Goal: Information Seeking & Learning: Learn about a topic

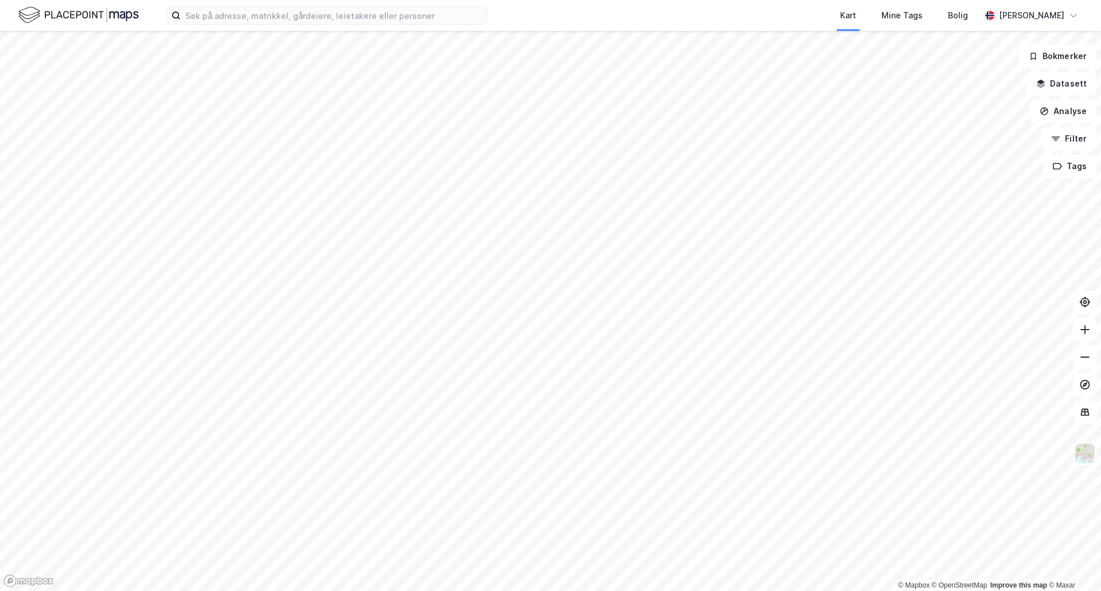
click at [545, 590] on html "Kart Mine Tags Bolig [PERSON_NAME] © Mapbox © OpenStreetMap Improve this map © …" at bounding box center [550, 295] width 1101 height 591
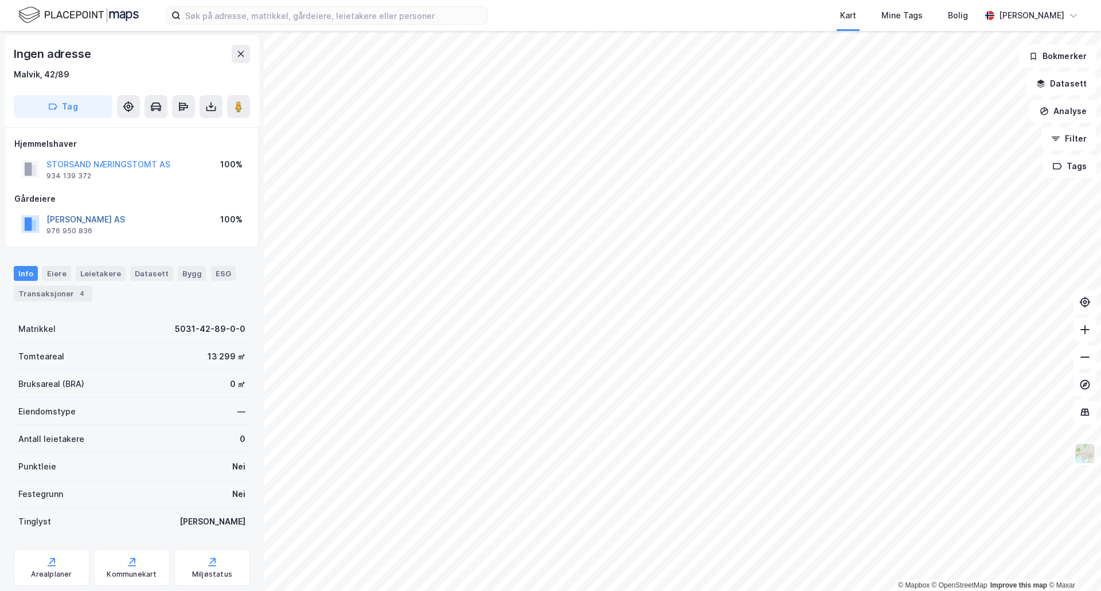
click at [0, 0] on button "LARO STORSAND AS" at bounding box center [0, 0] width 0 height 0
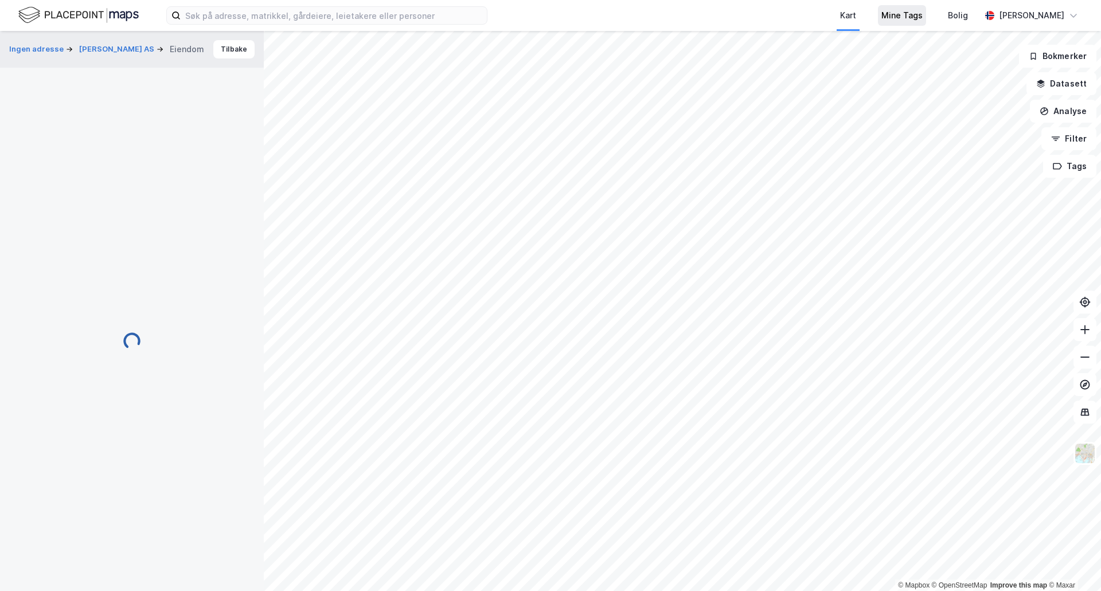
scroll to position [1, 0]
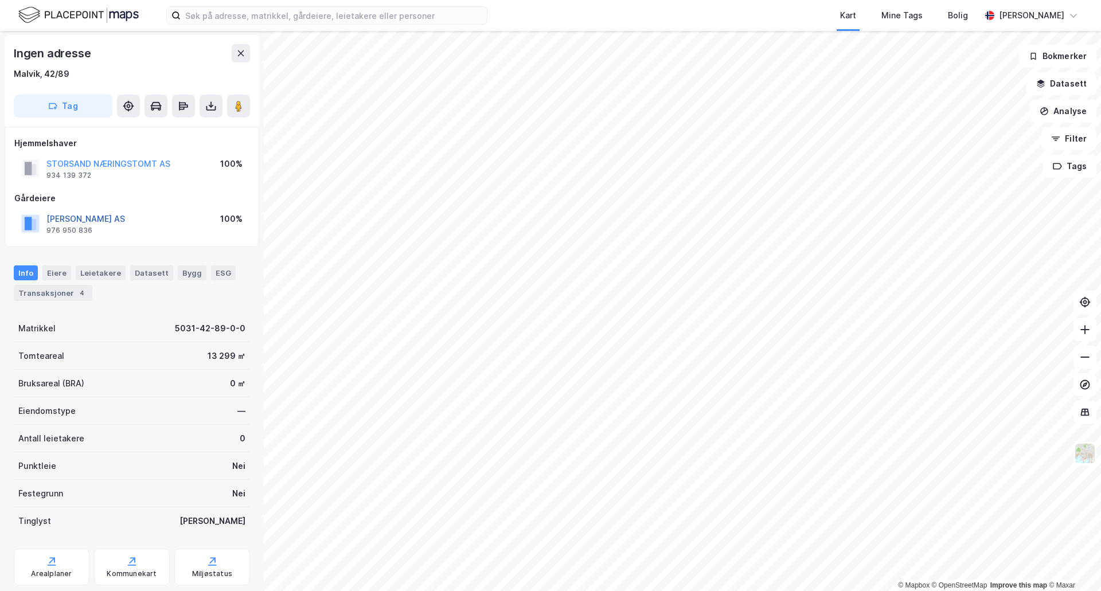
click at [0, 0] on button "LARO STORSAND AS" at bounding box center [0, 0] width 0 height 0
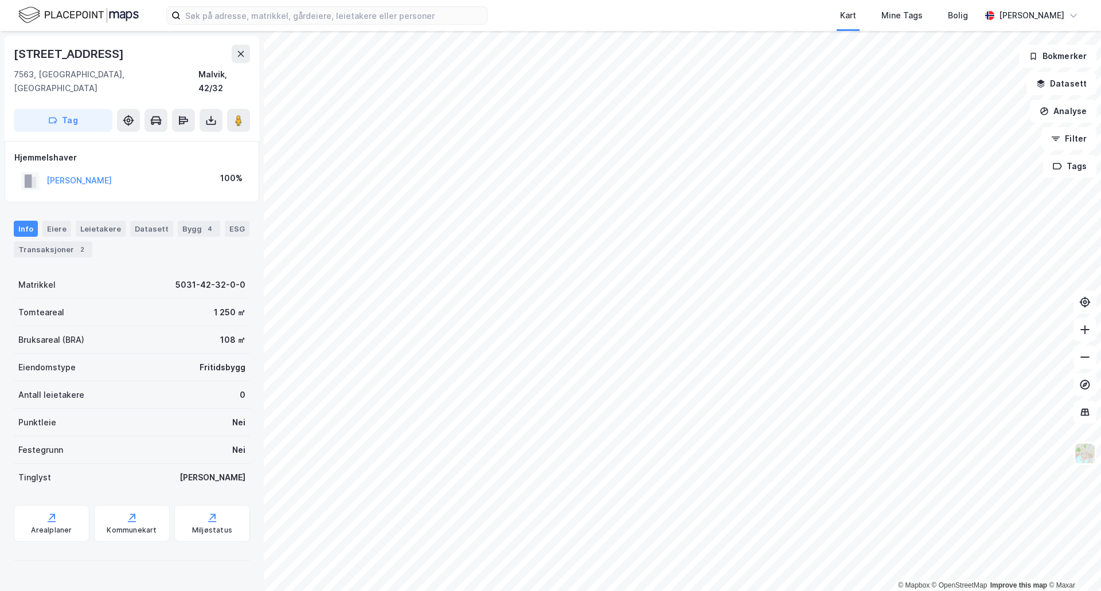
scroll to position [1, 0]
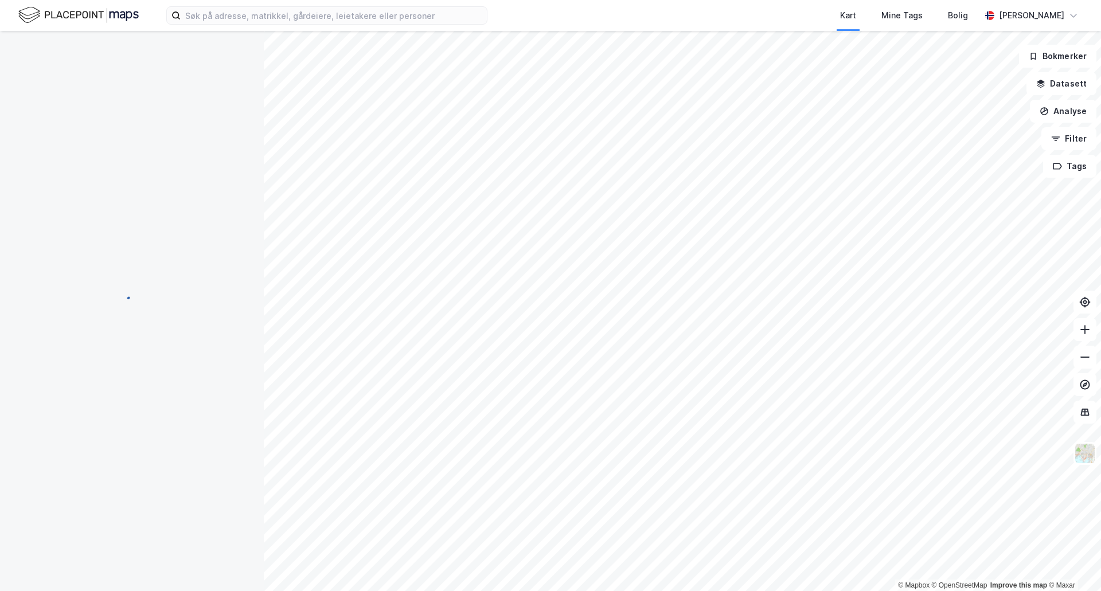
scroll to position [1, 0]
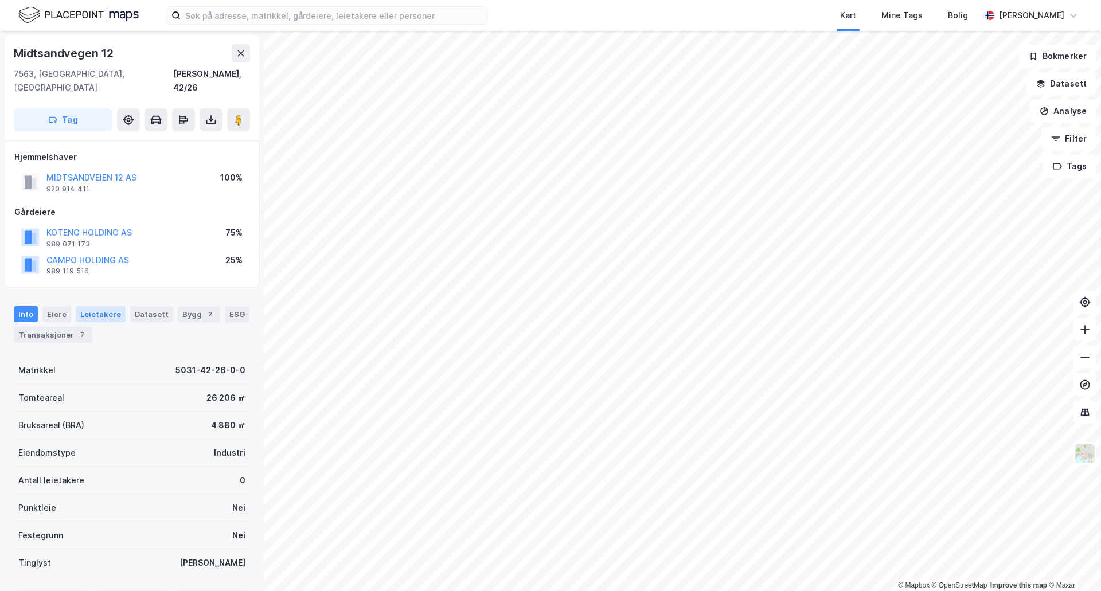
click at [108, 306] on div "Leietakere" at bounding box center [101, 314] width 50 height 16
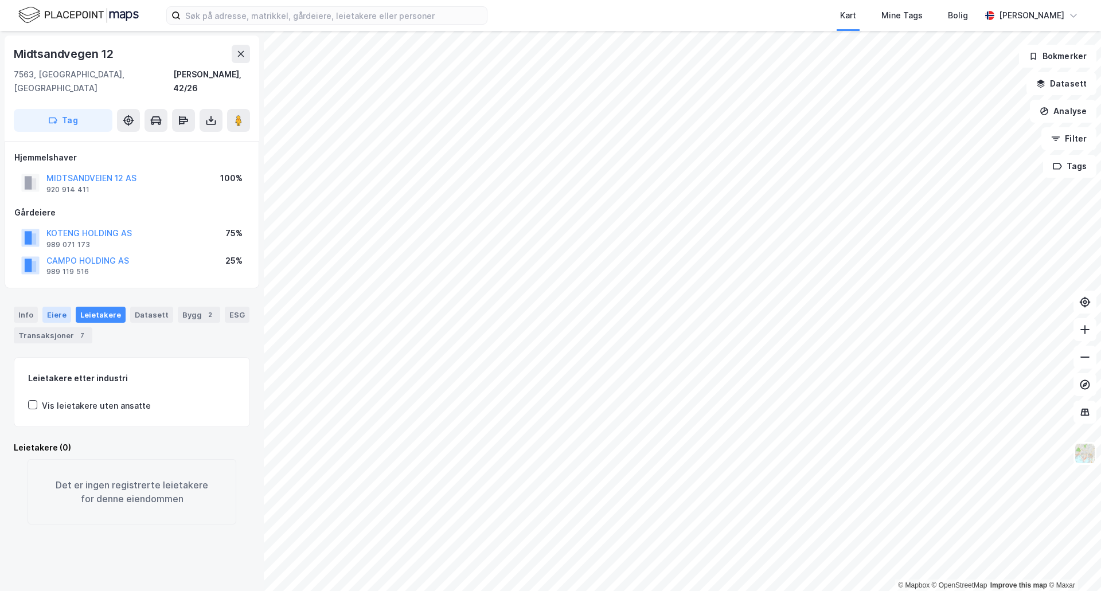
click at [64, 307] on div "Eiere" at bounding box center [56, 315] width 29 height 16
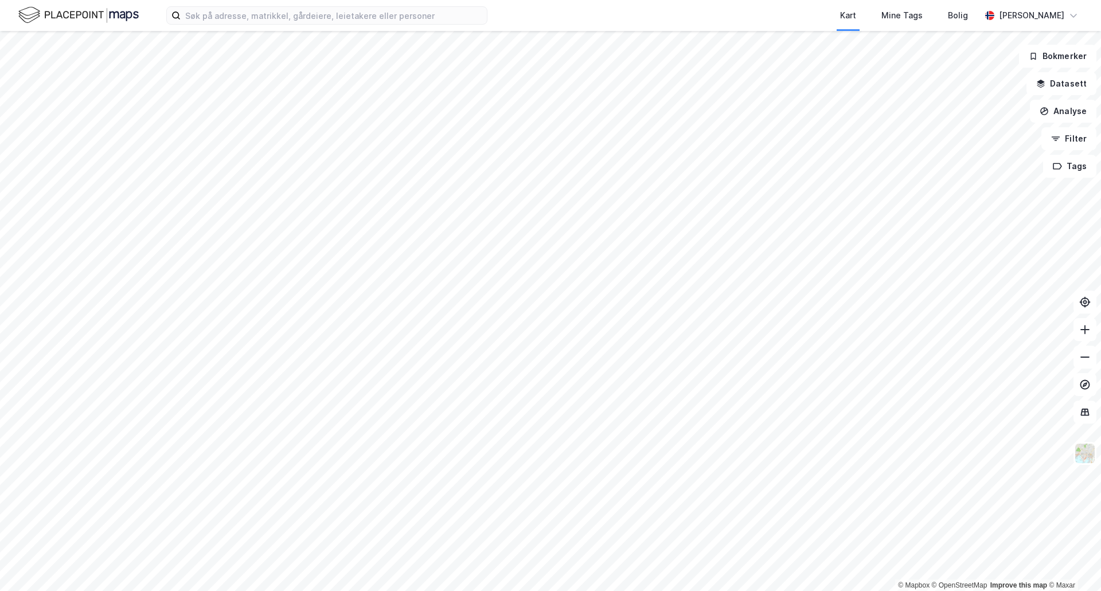
click at [412, 590] on html "Kart Mine Tags Bolig [PERSON_NAME] © Mapbox © OpenStreetMap Improve this map © …" at bounding box center [550, 295] width 1101 height 591
click at [312, 590] on html "Kart Mine Tags Bolig [PERSON_NAME] © Mapbox © OpenStreetMap Improve this map © …" at bounding box center [550, 295] width 1101 height 591
click at [543, 590] on html "Kart Mine Tags Bolig [PERSON_NAME] © Mapbox © OpenStreetMap Improve this map © …" at bounding box center [550, 295] width 1101 height 591
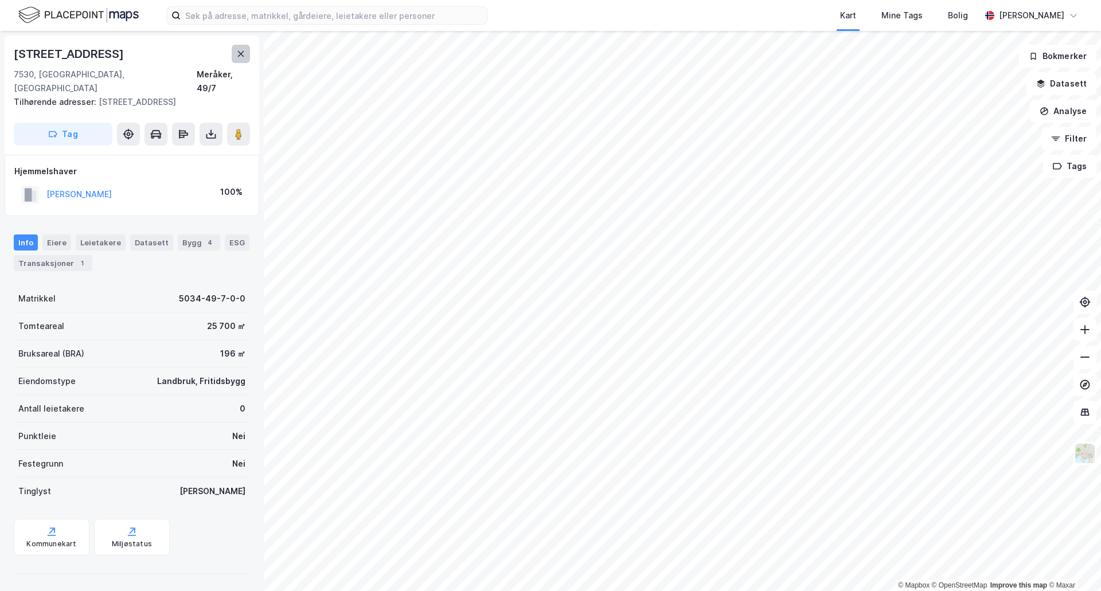
click at [240, 52] on icon at bounding box center [240, 53] width 9 height 9
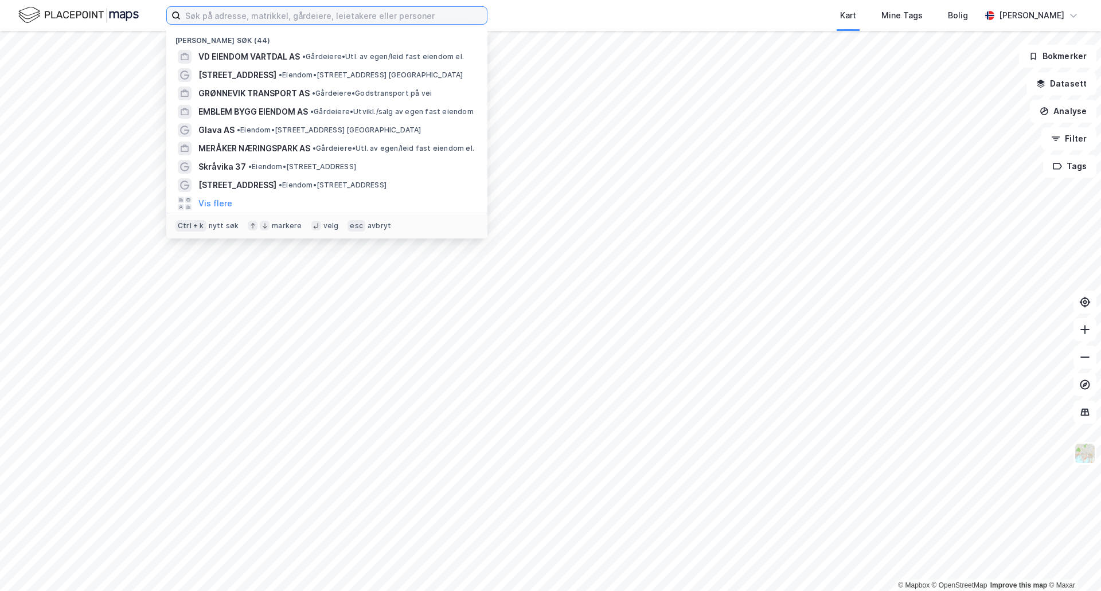
click at [202, 21] on input at bounding box center [334, 15] width 306 height 17
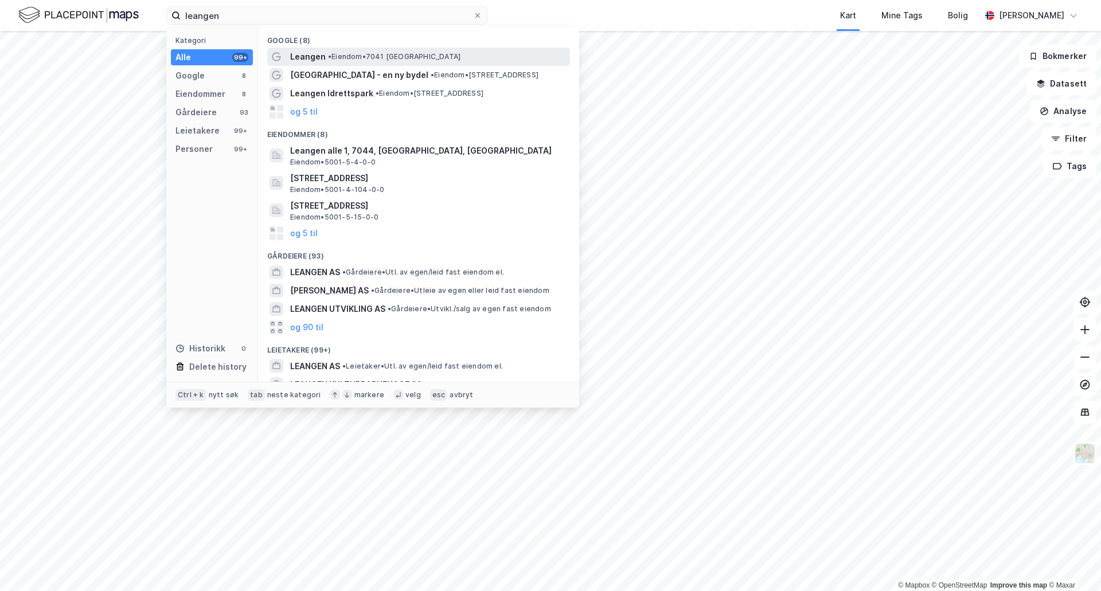
click at [310, 56] on span "Leangen" at bounding box center [308, 57] width 36 height 14
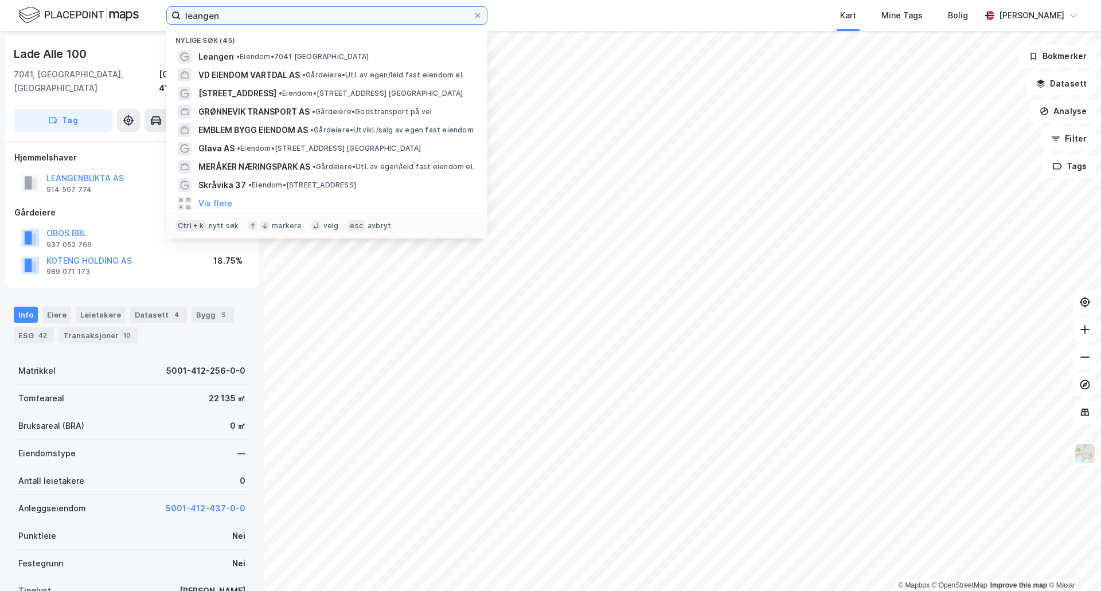
click at [279, 21] on input "leangen" at bounding box center [327, 15] width 292 height 17
drag, startPoint x: 287, startPoint y: 17, endPoint x: 201, endPoint y: 26, distance: 86.4
click at [201, 26] on div "[PERSON_NAME] søk (45) Leangen • Eiendom • 7041 Trondheim VD EIENDOM VARTDAL AS…" at bounding box center [550, 15] width 1101 height 31
click at [280, 15] on input "leangen" at bounding box center [327, 15] width 292 height 17
drag, startPoint x: 280, startPoint y: 14, endPoint x: 137, endPoint y: 24, distance: 143.0
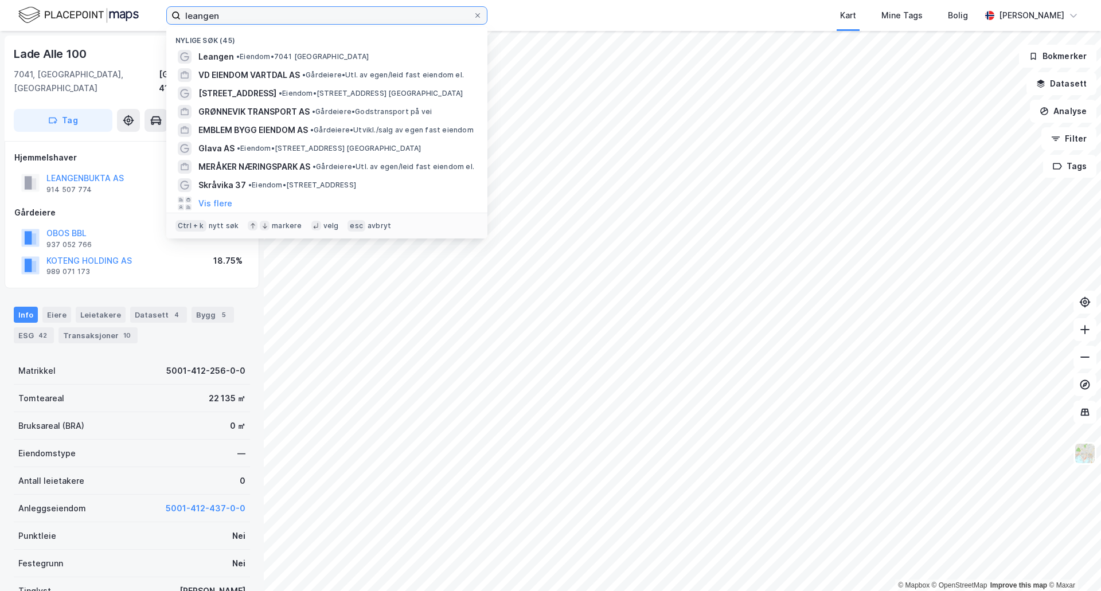
click at [139, 23] on div "[PERSON_NAME] søk (45) Leangen • Eiendom • 7041 Trondheim VD EIENDOM VARTDAL AS…" at bounding box center [550, 15] width 1101 height 31
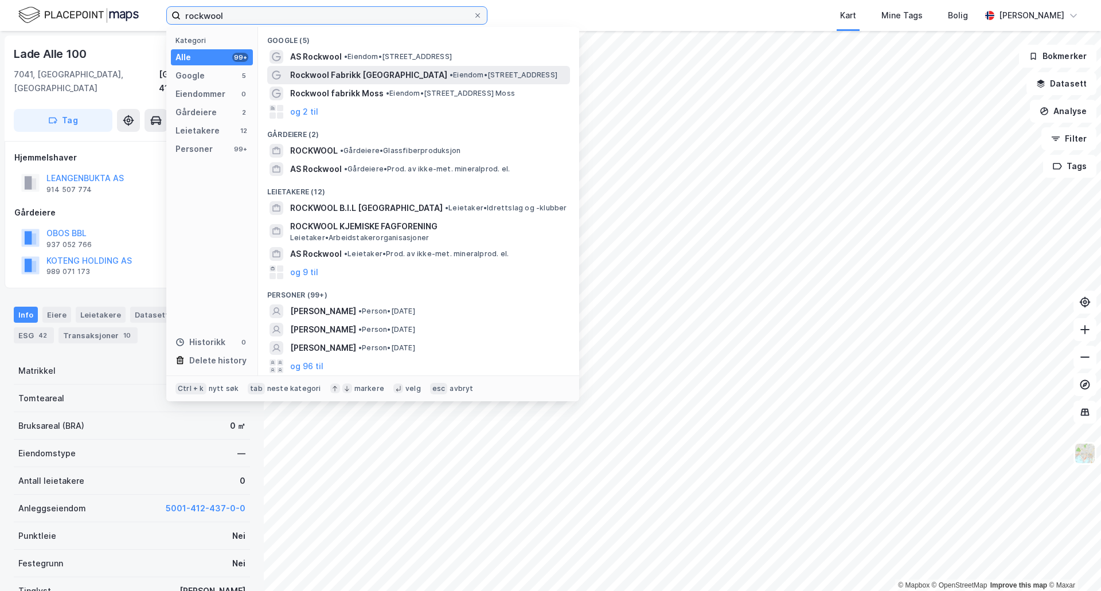
type input "rockwool"
click at [334, 71] on span "Rockwool Fabrikk [GEOGRAPHIC_DATA]" at bounding box center [368, 75] width 157 height 14
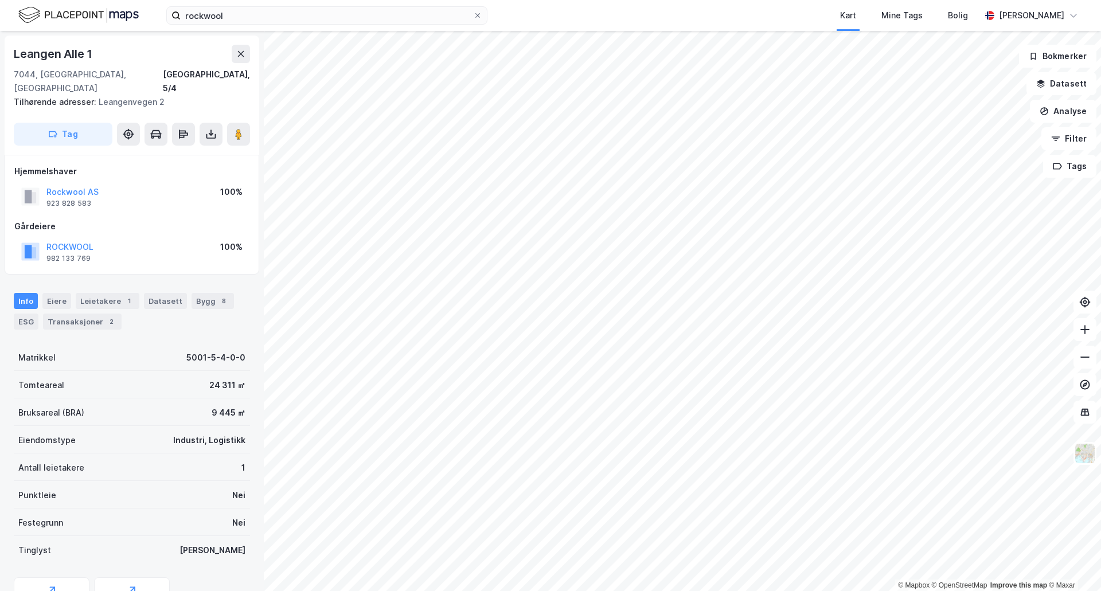
click at [740, 324] on div "© Mapbox © OpenStreetMap Improve this map © [STREET_ADDRESS][GEOGRAPHIC_DATA] T…" at bounding box center [550, 311] width 1101 height 560
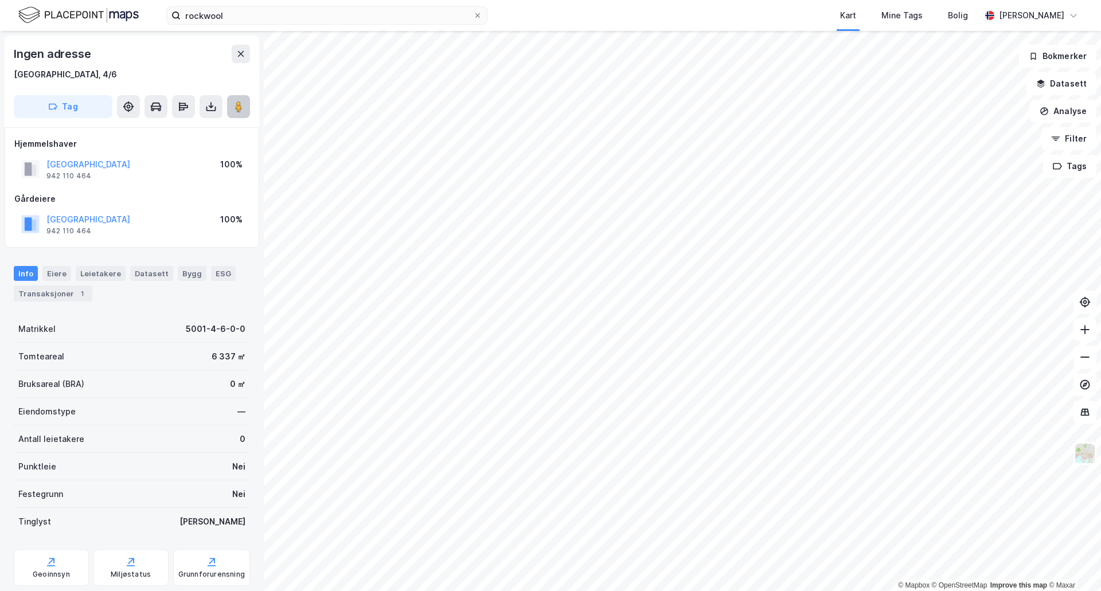
click at [237, 108] on image at bounding box center [238, 106] width 7 height 11
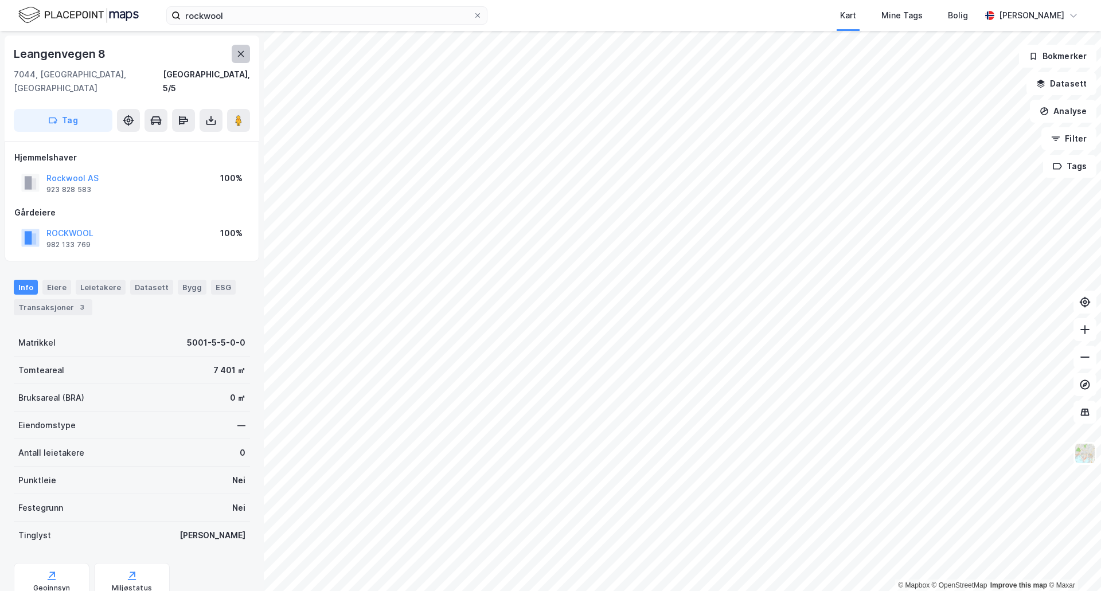
click at [241, 57] on icon at bounding box center [240, 53] width 9 height 9
